Goal: Transaction & Acquisition: Download file/media

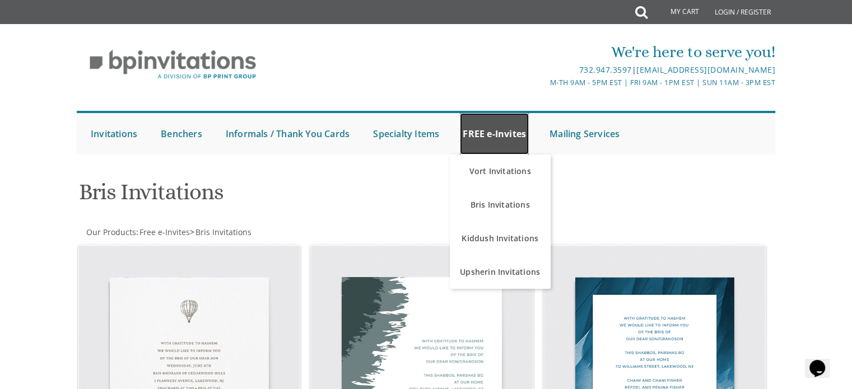
click at [480, 127] on link "FREE e-Invites" at bounding box center [494, 133] width 69 height 41
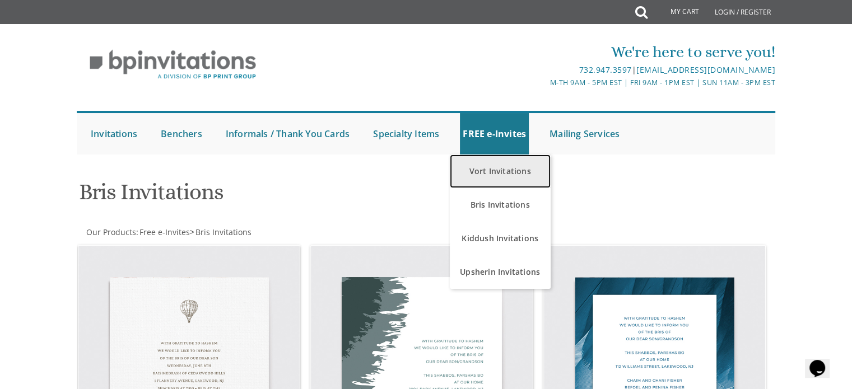
click at [499, 175] on link "Vort Invitations" at bounding box center [500, 172] width 101 height 34
click at [497, 170] on link "Vort Invitations" at bounding box center [500, 172] width 101 height 34
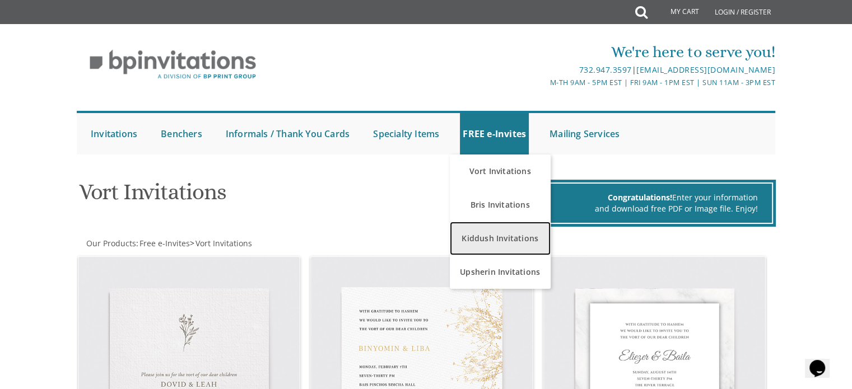
click at [502, 241] on link "Kiddush Invitations" at bounding box center [500, 239] width 101 height 34
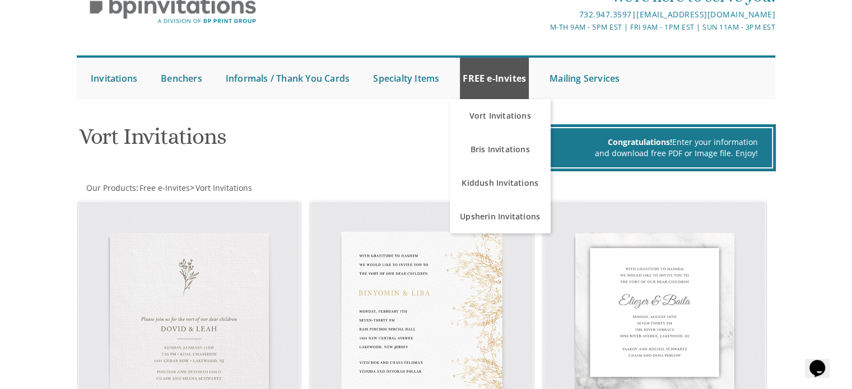
scroll to position [56, 0]
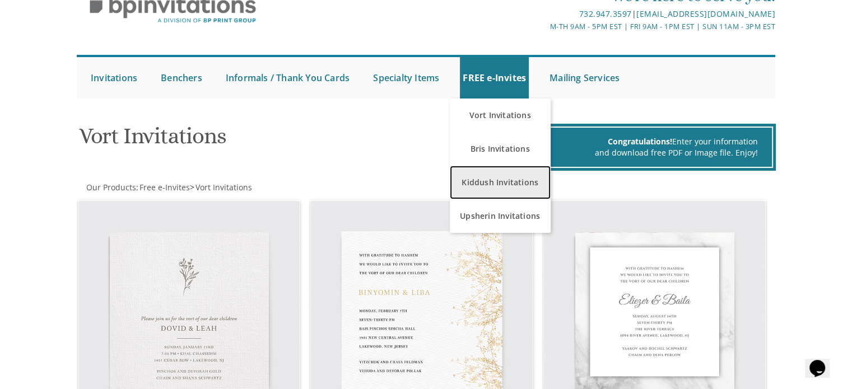
click at [484, 181] on link "Kiddush Invitations" at bounding box center [500, 183] width 101 height 34
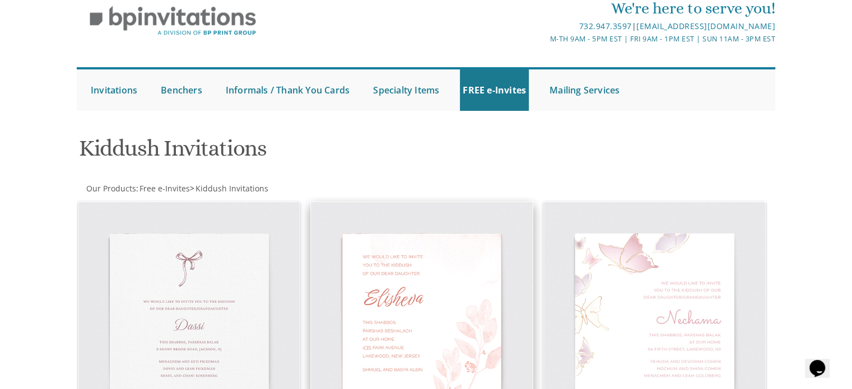
scroll to position [16, 0]
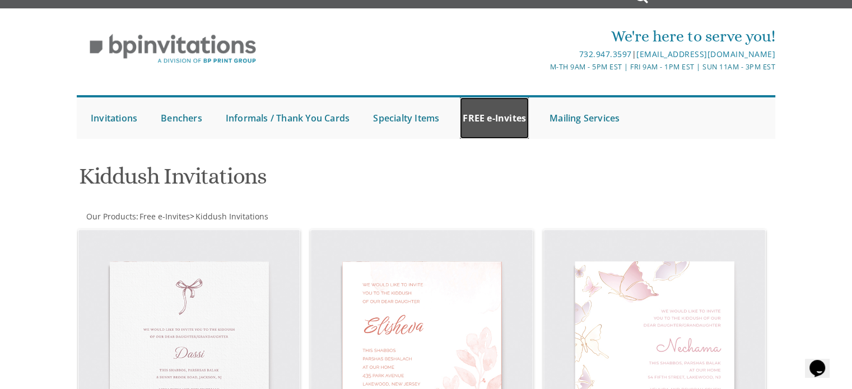
click at [507, 111] on link "FREE e-Invites" at bounding box center [494, 117] width 69 height 41
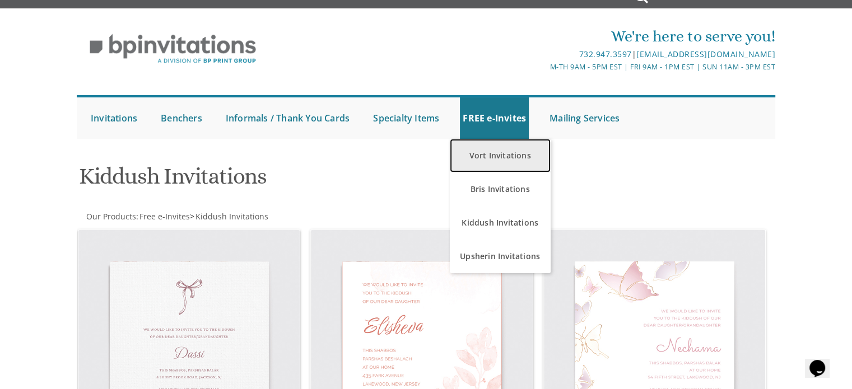
click at [494, 152] on link "Vort Invitations" at bounding box center [500, 156] width 101 height 34
click at [493, 153] on link "Vort Invitations" at bounding box center [500, 156] width 101 height 34
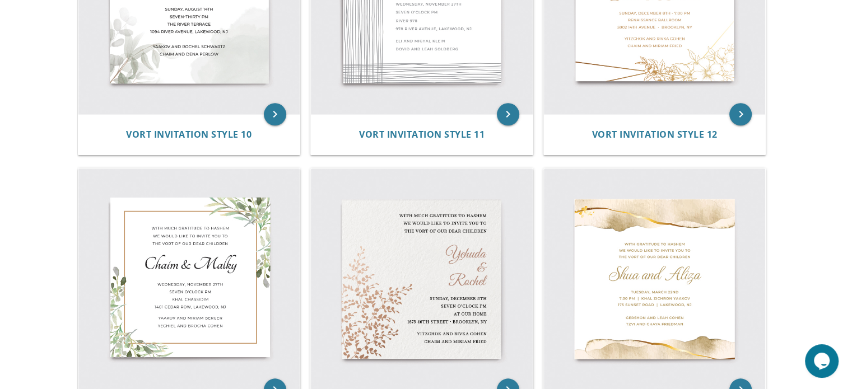
scroll to position [1192, 0]
click at [206, 274] on img at bounding box center [189, 278] width 222 height 222
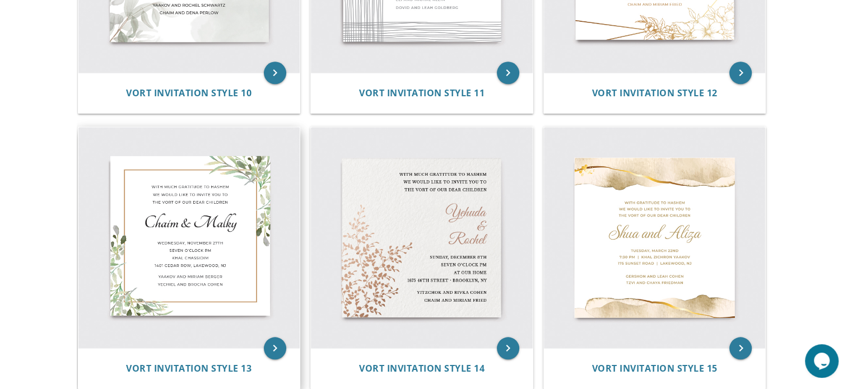
click at [231, 284] on img at bounding box center [189, 238] width 222 height 222
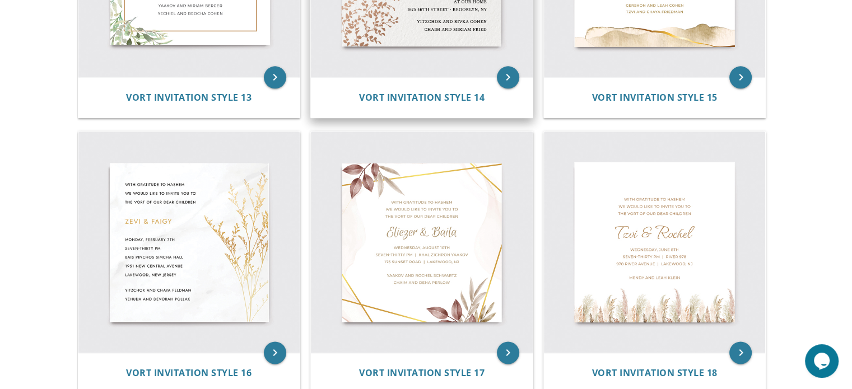
scroll to position [1502, 0]
